Goal: Task Accomplishment & Management: Manage account settings

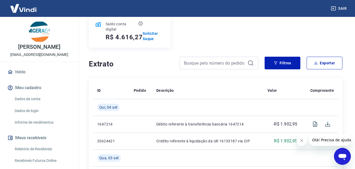
scroll to position [105, 0]
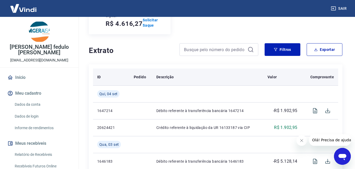
scroll to position [105, 0]
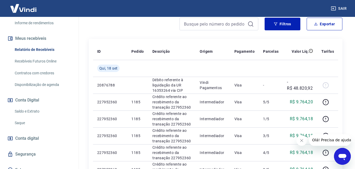
scroll to position [105, 0]
click at [22, 117] on link "Saque" at bounding box center [43, 122] width 60 height 11
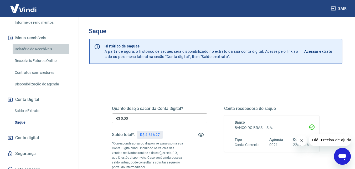
click at [28, 44] on link "Relatório de Recebíveis" at bounding box center [43, 49] width 60 height 11
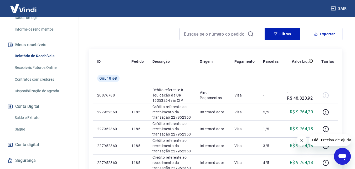
scroll to position [106, 0]
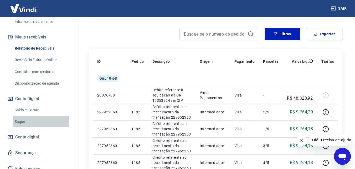
click at [24, 116] on link "Saque" at bounding box center [43, 121] width 60 height 11
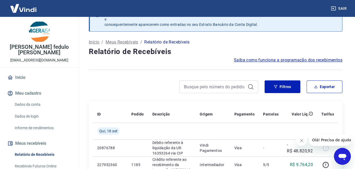
scroll to position [69, 0]
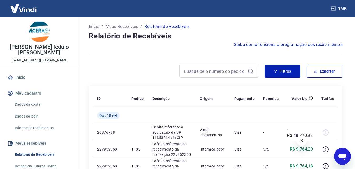
scroll to position [131, 0]
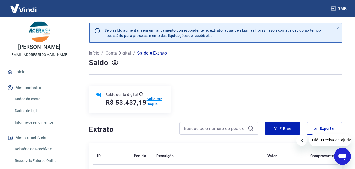
click at [154, 103] on p "Solicitar Saque" at bounding box center [156, 101] width 18 height 11
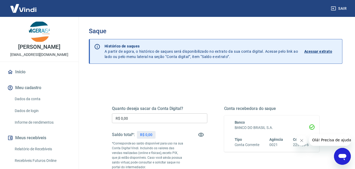
click at [131, 119] on input "R$ 0,00" at bounding box center [159, 118] width 95 height 10
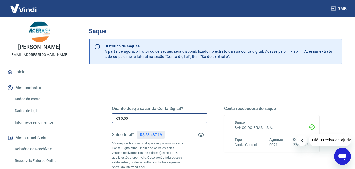
drag, startPoint x: 131, startPoint y: 119, endPoint x: 97, endPoint y: 119, distance: 33.9
click at [97, 119] on div "Quanto deseja sacar da Conta Digital? R$ 0,00 ​ Saldo total*: R$ 53.437,19 *Cor…" at bounding box center [216, 168] width 254 height 193
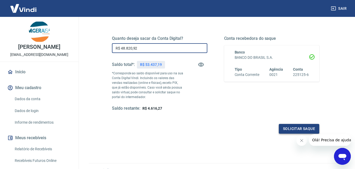
type input "R$ 48.820,92"
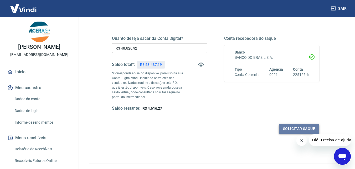
click at [302, 129] on button "Solicitar saque" at bounding box center [299, 129] width 40 height 10
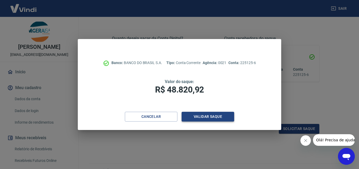
click at [206, 117] on button "Validar saque" at bounding box center [208, 117] width 53 height 10
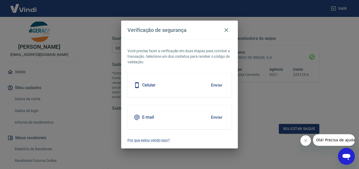
click at [218, 83] on button "Enviar" at bounding box center [216, 84] width 17 height 11
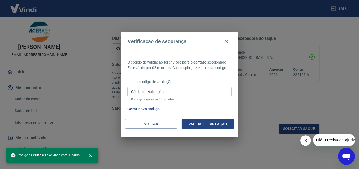
click at [201, 93] on input "Código de validação" at bounding box center [180, 92] width 104 height 10
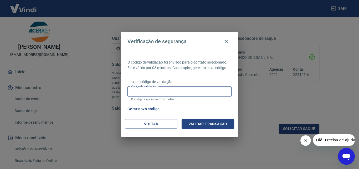
click at [205, 104] on div "Gerar novo código" at bounding box center [178, 109] width 106 height 10
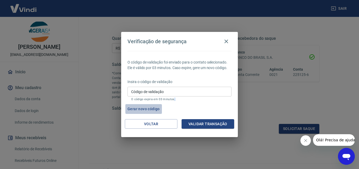
click at [150, 108] on button "Gerar novo código" at bounding box center [143, 109] width 37 height 10
click at [161, 93] on div "Código de validação Código de validação O código expira em 03 minutos." at bounding box center [180, 94] width 104 height 14
click at [161, 93] on input "Código de validação" at bounding box center [180, 92] width 104 height 10
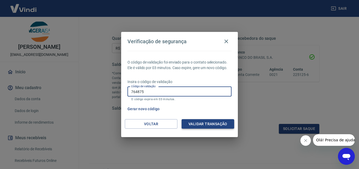
type input "764875"
click at [217, 124] on button "Validar transação" at bounding box center [208, 124] width 53 height 10
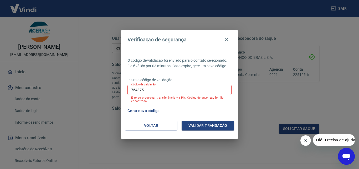
click at [154, 112] on button "Gerar novo código" at bounding box center [143, 111] width 37 height 10
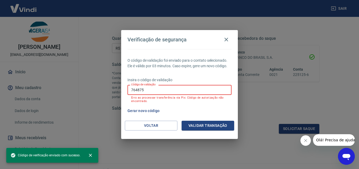
drag, startPoint x: 146, startPoint y: 91, endPoint x: 122, endPoint y: 89, distance: 24.3
click at [122, 89] on div "O código de validação foi enviado para o contato selecionado. Ele é válido por …" at bounding box center [179, 85] width 117 height 72
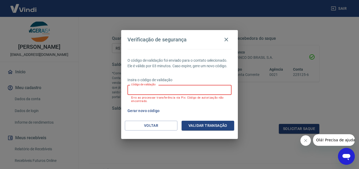
click at [153, 108] on button "Gerar novo código" at bounding box center [143, 111] width 37 height 10
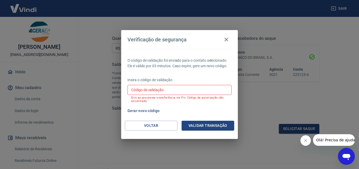
click at [147, 111] on button "Gerar novo código" at bounding box center [143, 111] width 37 height 10
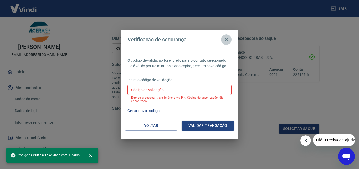
click at [228, 39] on icon "button" at bounding box center [226, 39] width 6 height 6
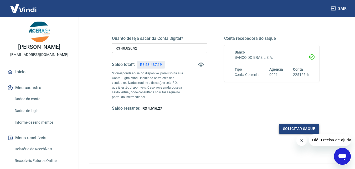
click at [289, 126] on button "Solicitar saque" at bounding box center [299, 129] width 40 height 10
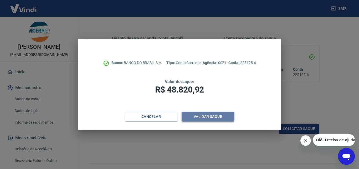
click at [216, 115] on button "Validar saque" at bounding box center [208, 117] width 53 height 10
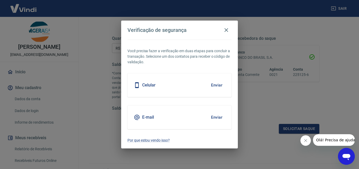
click at [215, 85] on button "Enviar" at bounding box center [216, 84] width 17 height 11
click at [217, 85] on button "Enviar" at bounding box center [216, 84] width 17 height 11
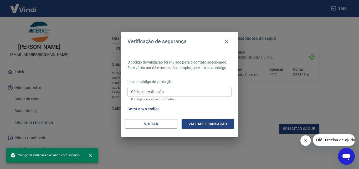
click at [159, 93] on input "Código de validação" at bounding box center [180, 92] width 104 height 10
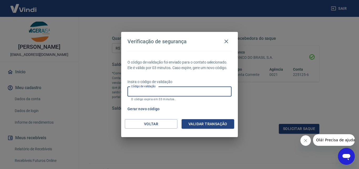
click at [215, 104] on div "Gerar novo código" at bounding box center [178, 109] width 106 height 10
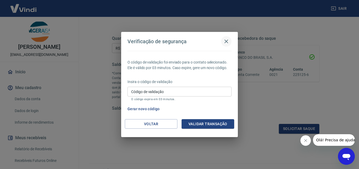
click at [228, 40] on icon "button" at bounding box center [226, 41] width 6 height 6
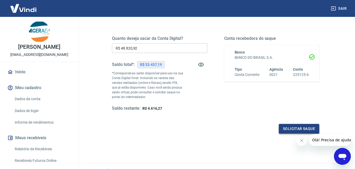
click at [296, 128] on button "Solicitar saque" at bounding box center [299, 129] width 40 height 10
click at [291, 129] on button "Solicitar saque" at bounding box center [299, 129] width 40 height 10
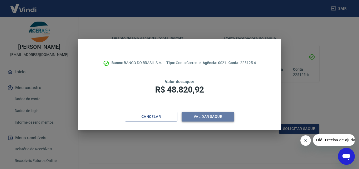
click at [205, 119] on button "Validar saque" at bounding box center [208, 117] width 53 height 10
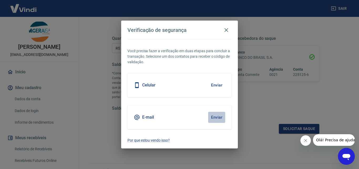
click at [219, 117] on button "Enviar" at bounding box center [216, 117] width 17 height 11
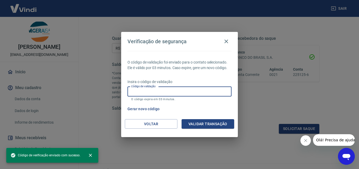
click at [153, 89] on div "Código de validação Código de validação O código expira em 03 minutos." at bounding box center [180, 94] width 104 height 14
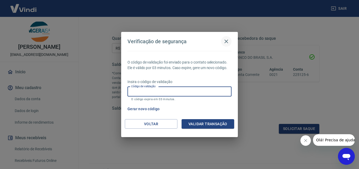
click at [227, 43] on icon "button" at bounding box center [226, 41] width 6 height 6
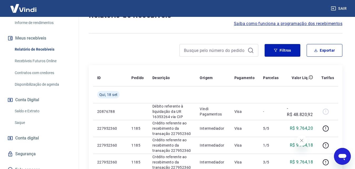
scroll to position [105, 0]
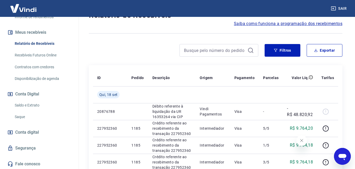
click at [23, 117] on link "Saque" at bounding box center [43, 116] width 60 height 11
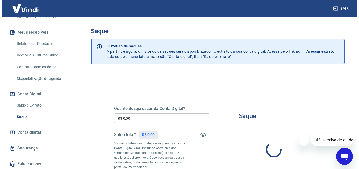
scroll to position [53, 0]
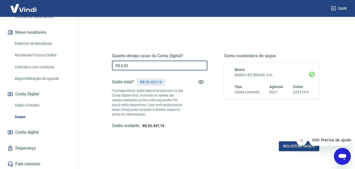
click at [134, 66] on input "R$ 0,00" at bounding box center [159, 65] width 95 height 10
drag, startPoint x: 134, startPoint y: 66, endPoint x: 122, endPoint y: 65, distance: 12.7
click at [134, 65] on input "R$ 0,00" at bounding box center [159, 65] width 95 height 10
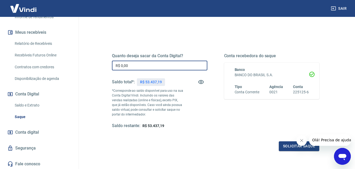
click at [112, 64] on div "Quanto deseja sacar da Conta Digital? R$ 0,00 ​ Saldo total*: R$ 53.437,19 *Cor…" at bounding box center [216, 93] width 220 height 127
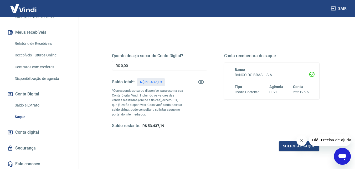
click at [112, 64] on div "Quanto deseja sacar da Conta Digital? R$ 0,00 ​ Saldo total*: R$ 53.437,19 *Cor…" at bounding box center [216, 93] width 220 height 127
click at [141, 68] on input "R$ 0,00" at bounding box center [159, 65] width 95 height 10
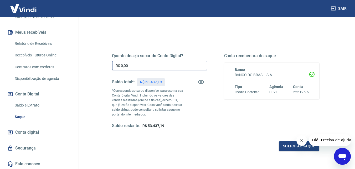
drag, startPoint x: 141, startPoint y: 68, endPoint x: 113, endPoint y: 67, distance: 28.2
click at [113, 67] on input "R$ 0,00" at bounding box center [159, 65] width 95 height 10
type input "R$ 48.820,92"
click at [287, 145] on button "Solicitar saque" at bounding box center [299, 146] width 40 height 10
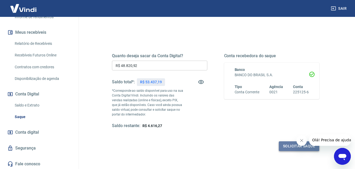
click at [287, 145] on button "Solicitar saque" at bounding box center [299, 146] width 40 height 10
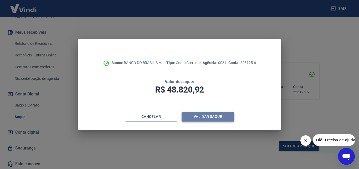
click at [208, 117] on button "Validar saque" at bounding box center [208, 117] width 53 height 10
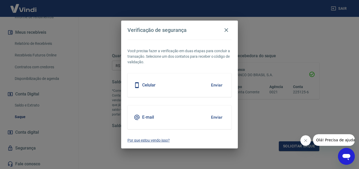
click at [165, 141] on p "Por que estou vendo isso?" at bounding box center [180, 140] width 104 height 6
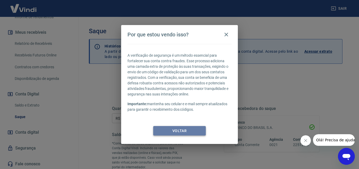
click at [180, 131] on button "Voltar" at bounding box center [179, 131] width 53 height 10
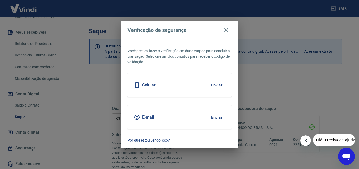
scroll to position [96, 0]
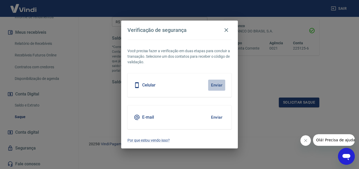
click at [218, 84] on button "Enviar" at bounding box center [216, 84] width 17 height 11
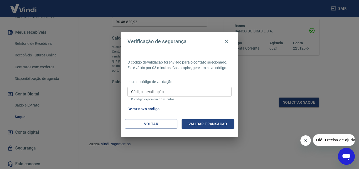
click at [151, 107] on button "Gerar novo código" at bounding box center [143, 109] width 37 height 10
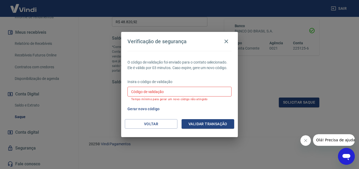
click at [348, 156] on icon "Abrir janela de mensagens" at bounding box center [347, 157] width 8 height 6
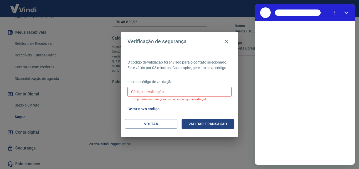
scroll to position [0, 0]
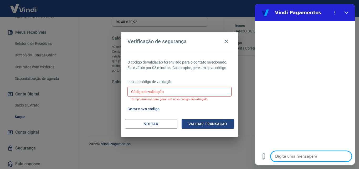
click at [284, 156] on textarea at bounding box center [311, 156] width 81 height 11
type textarea "b"
type textarea "x"
type textarea "bO"
type textarea "x"
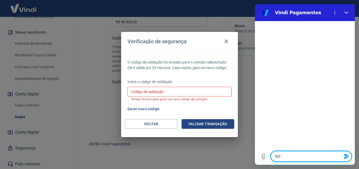
type textarea "bOM"
type textarea "x"
type textarea "bOM"
type textarea "x"
type textarea "bOM"
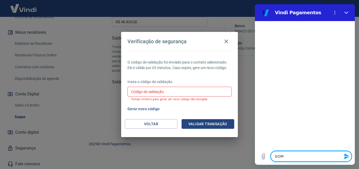
type textarea "x"
type textarea "bO"
type textarea "x"
type textarea "b"
type textarea "x"
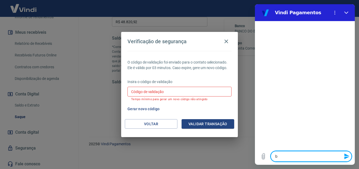
type textarea "x"
type textarea "b"
type textarea "x"
type textarea "bo"
type textarea "x"
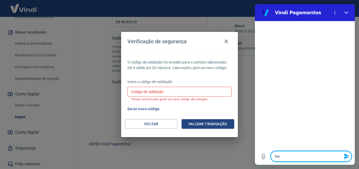
type textarea "b"
type textarea "x"
type textarea "B"
type textarea "x"
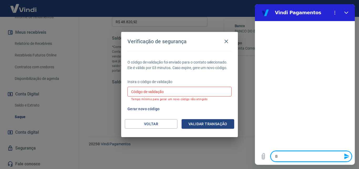
type textarea "Bo"
type textarea "x"
type textarea "Bom"
type textarea "x"
type textarea "Bom"
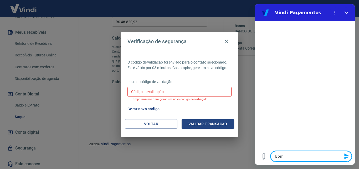
type textarea "x"
type textarea "Bom d"
type textarea "x"
type textarea "Bom di"
type textarea "x"
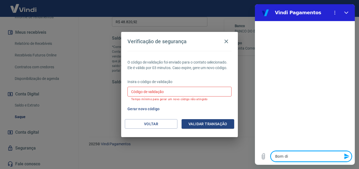
type textarea "Bom dia"
type textarea "x"
type textarea "Bom dia"
type textarea "x"
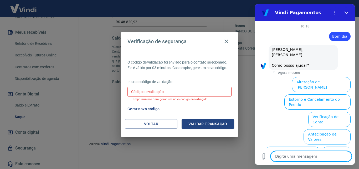
scroll to position [32, 0]
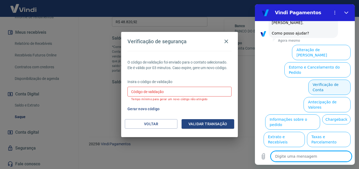
click at [327, 79] on button "Verificação de Conta" at bounding box center [329, 86] width 42 height 15
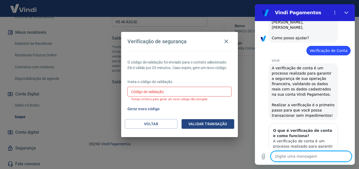
scroll to position [5, 0]
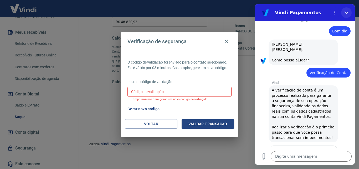
drag, startPoint x: 346, startPoint y: 12, endPoint x: 589, endPoint y: 32, distance: 244.1
click at [346, 12] on icon "Fechar" at bounding box center [347, 13] width 4 height 4
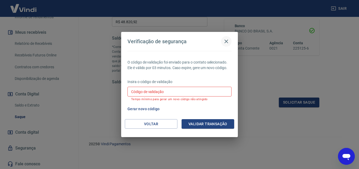
click at [226, 43] on icon "button" at bounding box center [226, 41] width 6 height 6
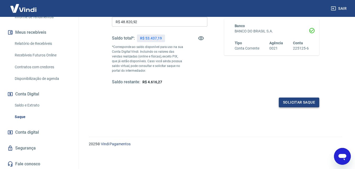
click at [294, 101] on button "Solicitar saque" at bounding box center [299, 102] width 40 height 10
click at [296, 102] on button "Solicitar saque" at bounding box center [299, 102] width 40 height 10
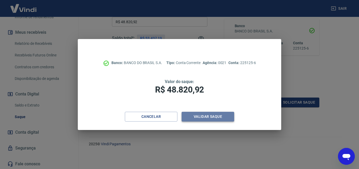
click at [206, 119] on button "Validar saque" at bounding box center [208, 117] width 53 height 10
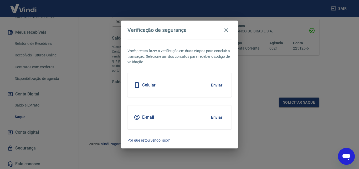
click at [220, 83] on button "Enviar" at bounding box center [216, 84] width 17 height 11
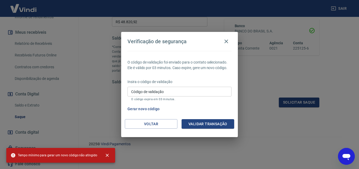
click at [154, 109] on button "Gerar novo código" at bounding box center [143, 109] width 37 height 10
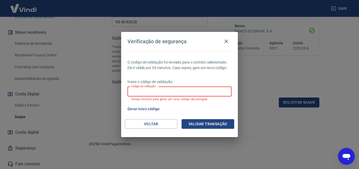
click at [159, 91] on input "Código de validação" at bounding box center [180, 92] width 104 height 10
click at [205, 109] on div "Gerar novo código" at bounding box center [178, 109] width 106 height 10
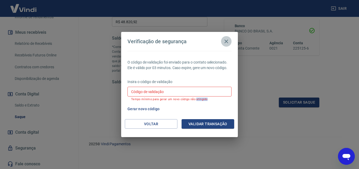
click at [228, 40] on icon "button" at bounding box center [227, 41] width 4 height 4
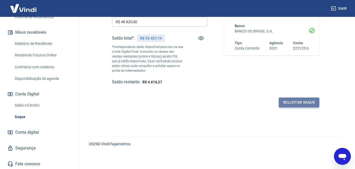
click at [290, 102] on button "Solicitar saque" at bounding box center [299, 102] width 40 height 10
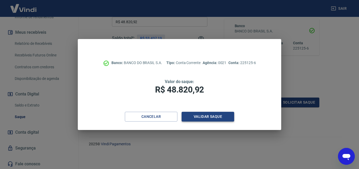
click at [210, 114] on button "Validar saque" at bounding box center [208, 117] width 53 height 10
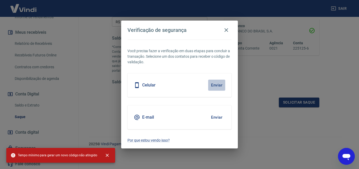
click at [219, 84] on button "Enviar" at bounding box center [216, 84] width 17 height 11
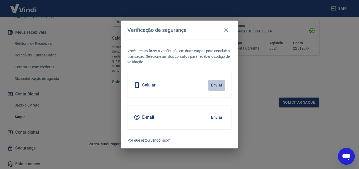
click at [217, 84] on button "Enviar" at bounding box center [216, 84] width 17 height 11
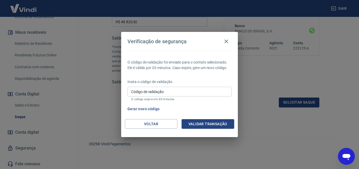
click at [347, 156] on icon "Abrir janela de mensagens" at bounding box center [347, 157] width 8 height 6
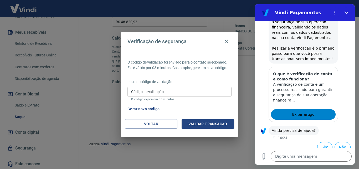
scroll to position [84, 0]
click at [344, 141] on button "Não" at bounding box center [343, 146] width 16 height 10
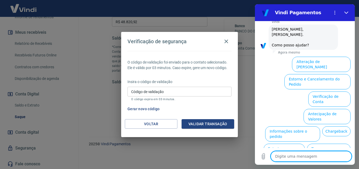
scroll to position [229, 0]
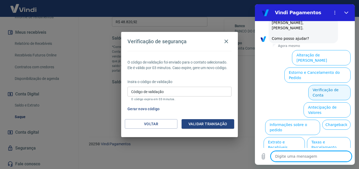
click at [317, 85] on button "Verificação de Conta" at bounding box center [329, 92] width 42 height 15
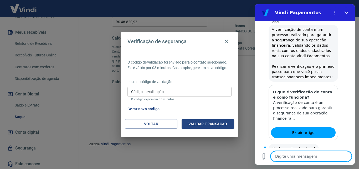
scroll to position [281, 0]
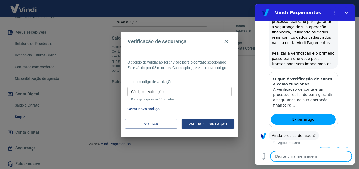
click at [318, 147] on button "Sim" at bounding box center [324, 152] width 15 height 10
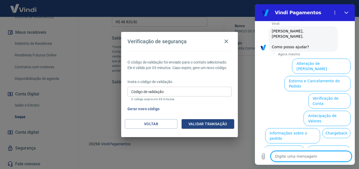
scroll to position [418, 0]
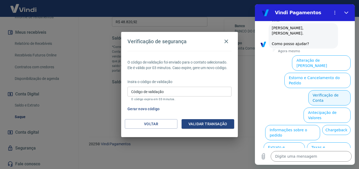
click at [313, 90] on button "Verificação de Conta" at bounding box center [329, 97] width 42 height 15
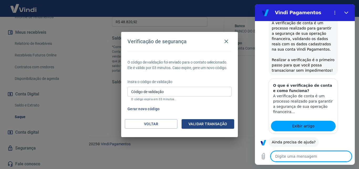
scroll to position [470, 0]
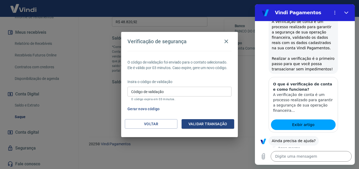
click at [324, 152] on button "Sim" at bounding box center [324, 157] width 15 height 10
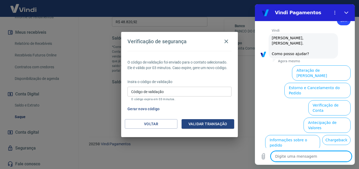
scroll to position [607, 0]
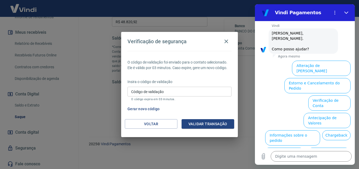
click at [314, 165] on button "Alterar celular verificado" at bounding box center [326, 172] width 49 height 15
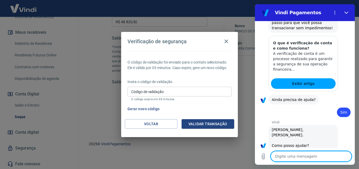
type textarea "x"
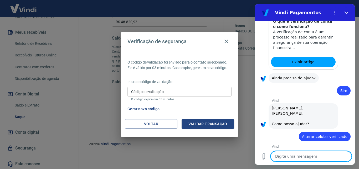
scroll to position [534, 0]
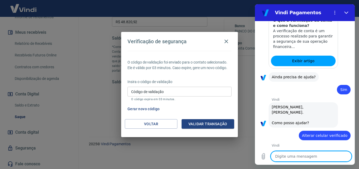
click at [146, 108] on button "Gerar novo código" at bounding box center [143, 109] width 37 height 10
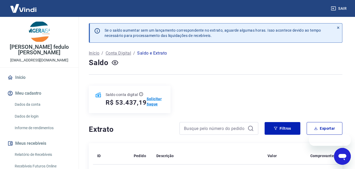
click at [152, 99] on p "Solicitar Saque" at bounding box center [156, 101] width 18 height 11
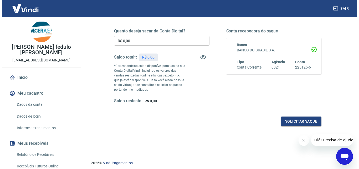
scroll to position [79, 0]
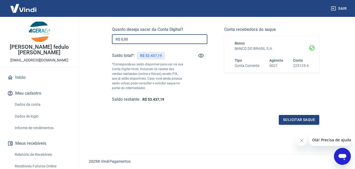
drag, startPoint x: 134, startPoint y: 40, endPoint x: 109, endPoint y: 40, distance: 25.0
click at [112, 40] on div "Quanto deseja sacar da Conta Digital? R$ 0,00 ​ Saldo total*: R$ 53.437,19 *Cor…" at bounding box center [216, 67] width 220 height 127
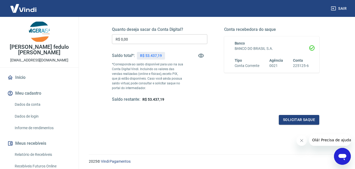
click at [107, 40] on div "Quanto deseja sacar da Conta Digital? R$ 0,00 ​ Saldo total*: R$ 53.437,19 *Cor…" at bounding box center [216, 67] width 220 height 127
click at [132, 37] on input "R$ 0,00" at bounding box center [159, 39] width 95 height 10
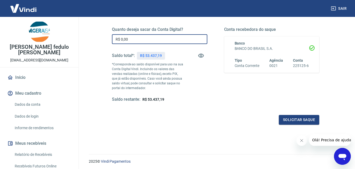
drag, startPoint x: 127, startPoint y: 37, endPoint x: 111, endPoint y: 34, distance: 16.6
click at [111, 34] on div "Quanto deseja sacar da Conta Digital? R$ 0,00 ​ Saldo total*: R$ 53.437,19 *Cor…" at bounding box center [216, 67] width 220 height 127
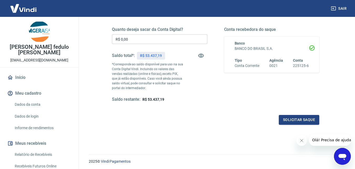
click at [130, 39] on input "R$ 0,00" at bounding box center [159, 39] width 95 height 10
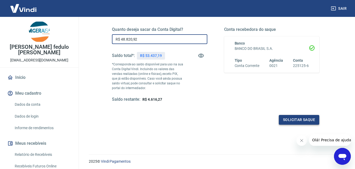
type input "R$ 48.820,92"
click at [294, 120] on button "Solicitar saque" at bounding box center [299, 120] width 40 height 10
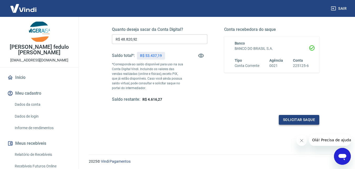
click at [295, 121] on button "Solicitar saque" at bounding box center [299, 120] width 40 height 10
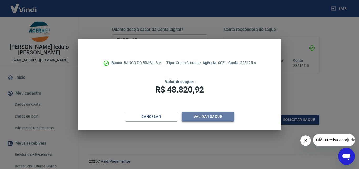
click at [210, 115] on button "Validar saque" at bounding box center [208, 117] width 53 height 10
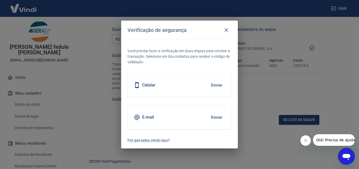
click at [216, 84] on button "Enviar" at bounding box center [216, 84] width 17 height 11
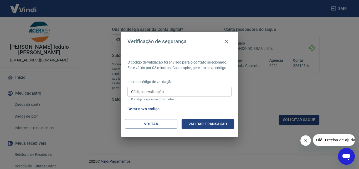
click at [153, 108] on button "Gerar novo código" at bounding box center [143, 109] width 37 height 10
click at [343, 156] on icon "Abrir janela de mensagens" at bounding box center [347, 157] width 8 height 6
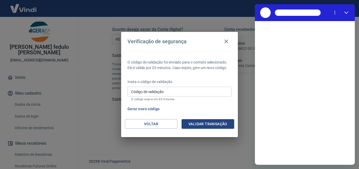
scroll to position [0, 0]
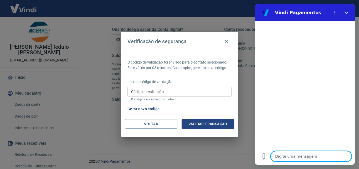
click at [283, 156] on textarea at bounding box center [311, 156] width 81 height 11
type textarea "b"
type textarea "x"
type textarea "bo"
type textarea "x"
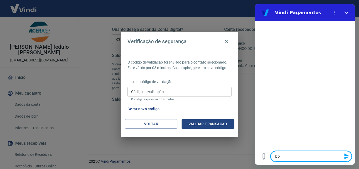
type textarea "bom"
type textarea "x"
type textarea "bom"
type textarea "x"
type textarea "bom d"
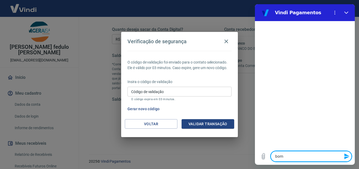
type textarea "x"
type textarea "bom di"
type textarea "x"
type textarea "bom did"
type textarea "x"
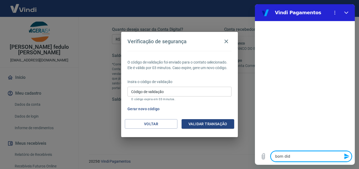
type textarea "bom dida"
type textarea "x"
type textarea "d"
type textarea "x"
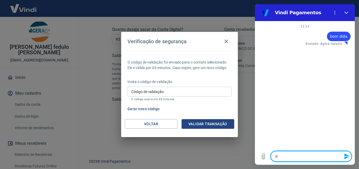
type textarea "di"
type textarea "x"
type textarea "dia"
type textarea "x"
